Goal: Task Accomplishment & Management: Complete application form

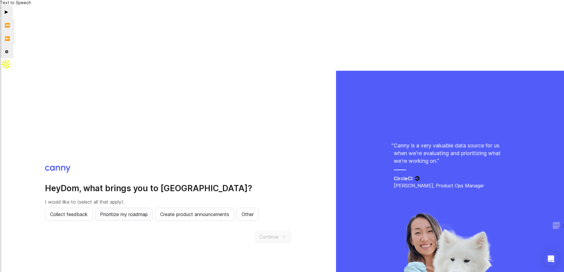
click at [121, 211] on span "Prioritize my roadmap" at bounding box center [124, 214] width 48 height 7
click at [264, 233] on span "Continue" at bounding box center [268, 236] width 19 height 7
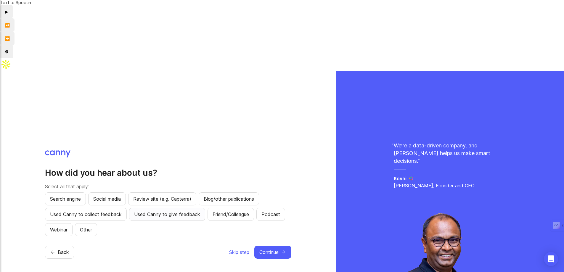
click at [158, 211] on span "Used Canny to give feedback" at bounding box center [167, 214] width 66 height 7
click at [253, 246] on div "Skip step Continue" at bounding box center [260, 252] width 62 height 13
click at [263, 249] on span "Continue" at bounding box center [268, 252] width 19 height 7
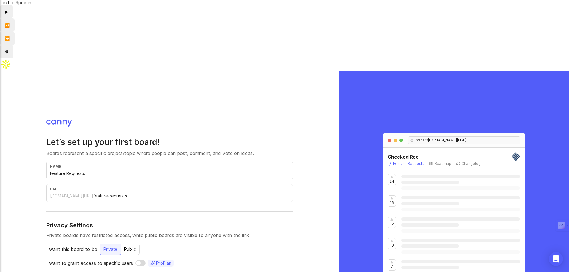
click at [408, 169] on div "24 16 12 10 7" at bounding box center [454, 224] width 142 height 111
drag, startPoint x: 78, startPoint y: 213, endPoint x: 74, endPoint y: 214, distance: 4.5
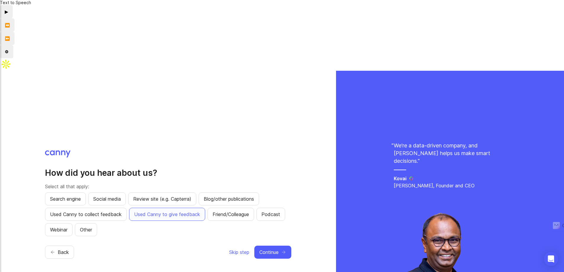
drag, startPoint x: 47, startPoint y: 190, endPoint x: 50, endPoint y: 189, distance: 3.5
click at [49, 190] on div "How did you hear about us? Select all that apply: Search engine Social media Re…" at bounding box center [168, 206] width 246 height 113
click at [58, 246] on button "Back" at bounding box center [59, 252] width 29 height 13
